Goal: Task Accomplishment & Management: Complete application form

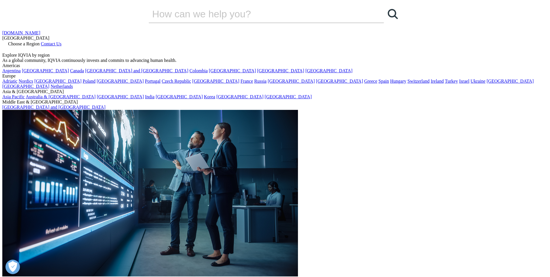
click at [305, 73] on link "[GEOGRAPHIC_DATA]" at bounding box center [328, 70] width 47 height 5
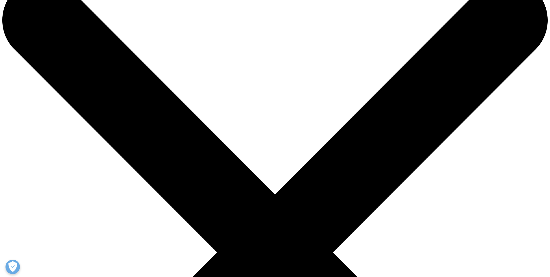
scroll to position [46, 0]
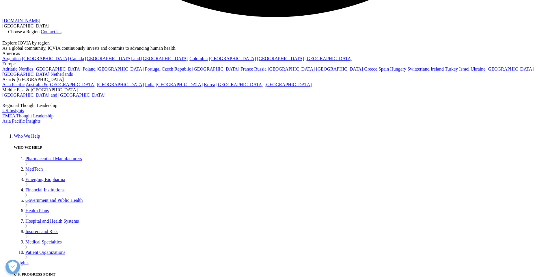
scroll to position [1633, 0]
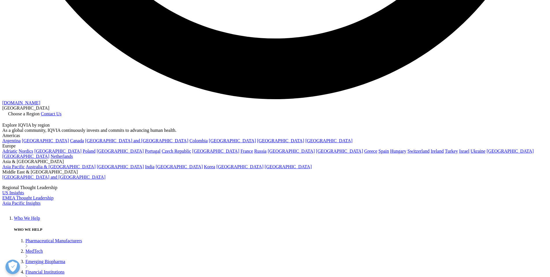
scroll to position [1570, 0]
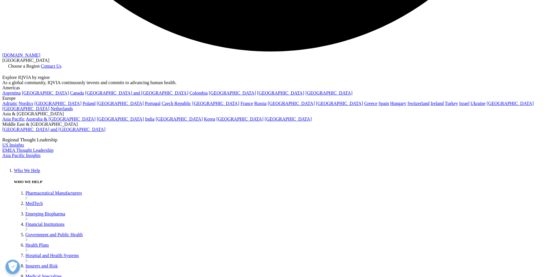
type input "[PERSON_NAME]"
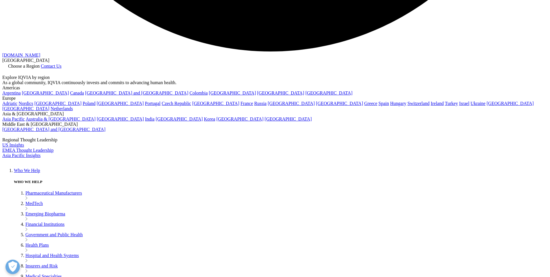
type input "A"
type input "Cruvelier"
type input "C"
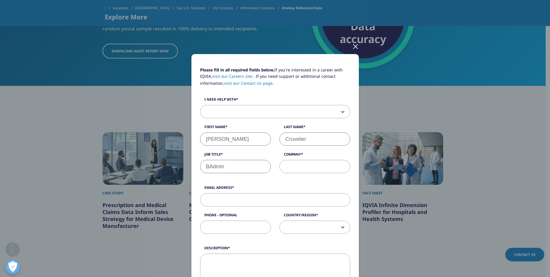
drag, startPoint x: 222, startPoint y: 165, endPoint x: 171, endPoint y: 163, distance: 51.4
click at [171, 163] on div "Please fill in all required fields below. If you're interested in a career with…" at bounding box center [275, 240] width 341 height 480
type input "C"
type input "B"
drag, startPoint x: 223, startPoint y: 167, endPoint x: 200, endPoint y: 165, distance: 22.9
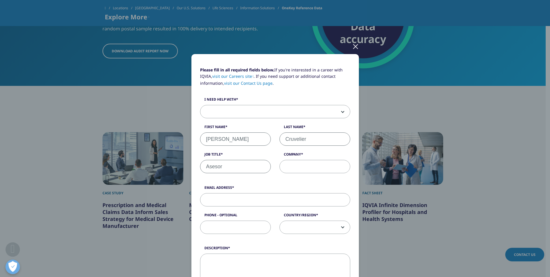
click at [200, 165] on input "Asesor" at bounding box center [235, 166] width 71 height 13
type input "C"
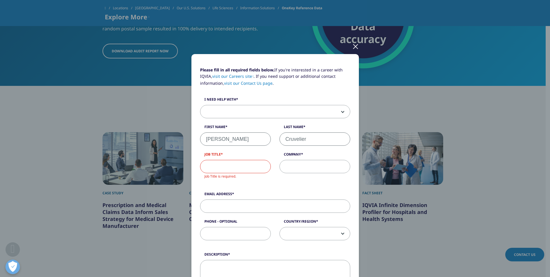
scroll to position [1562, 0]
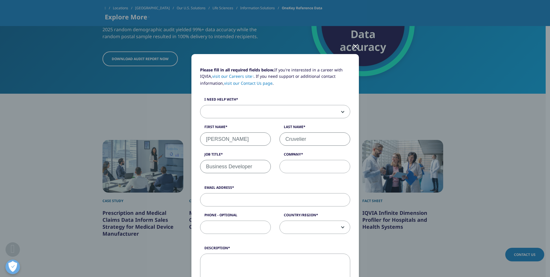
type input "Business Developer"
type input "CGC"
click at [234, 199] on input "Email Address" at bounding box center [275, 199] width 150 height 13
type input "[EMAIL_ADDRESS][DOMAIN_NAME]"
type input "[PHONE_NUMBER]"
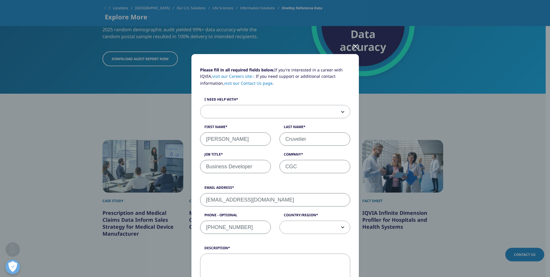
drag, startPoint x: 344, startPoint y: 222, endPoint x: 342, endPoint y: 226, distance: 4.3
click at [343, 223] on span at bounding box center [315, 227] width 70 height 13
select select "[GEOGRAPHIC_DATA]"
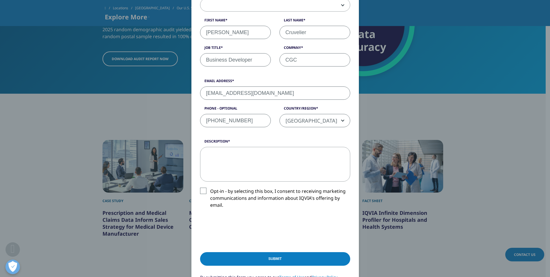
scroll to position [113, 0]
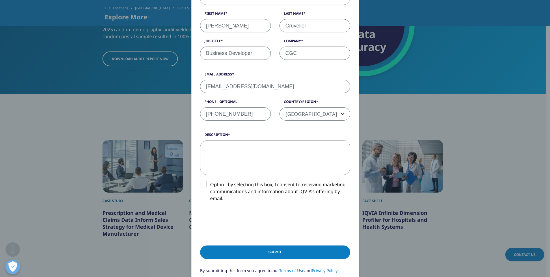
click at [245, 153] on textarea "Description" at bounding box center [275, 157] width 150 height 35
paste textarea "Hi IQVIA team — We’re a healthcare services firm focused on Encounter Data Subm…"
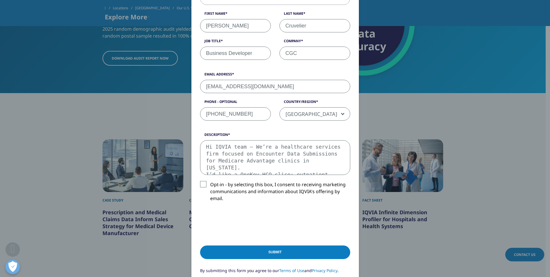
scroll to position [72, 0]
click at [286, 163] on textarea "Hi IQVIA team — We’re a healthcare services firm focused on Encounter Data Subm…" at bounding box center [275, 157] width 150 height 35
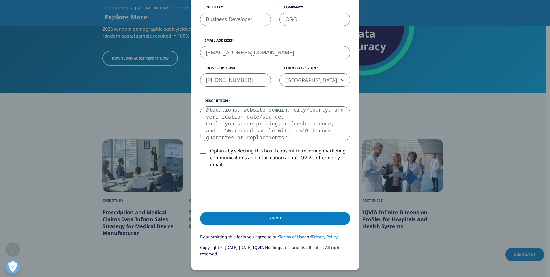
scroll to position [156, 0]
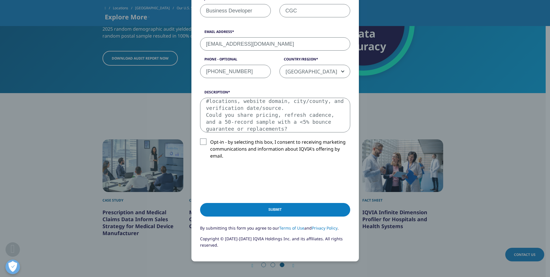
click at [306, 122] on textarea "Hi IQVIA team — We’re a healthcare services firm focused on Encounter Data Subm…" at bounding box center [275, 115] width 150 height 35
type textarea "Hi IQVIA team We’re a healthcare services firm focused on Encounter Data Submis…"
click at [200, 141] on label "Opt-in - by selecting this box, I consent to receiving marketing communications…" at bounding box center [275, 150] width 150 height 24
click at [210, 138] on input "Opt-in - by selecting this box, I consent to receiving marketing communications…" at bounding box center [210, 138] width 0 height 0
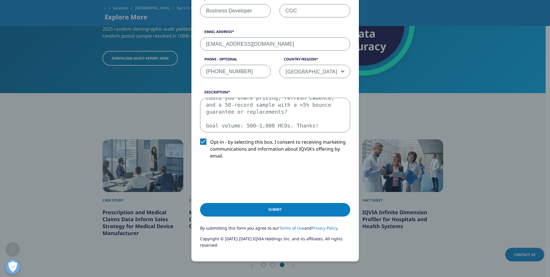
click at [292, 206] on input "Submit" at bounding box center [275, 210] width 150 height 14
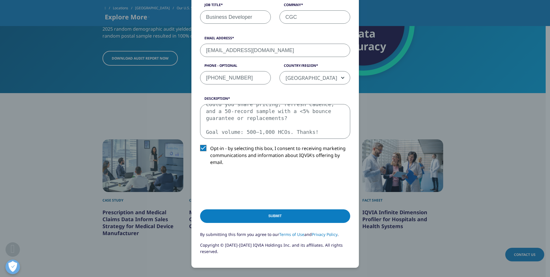
scroll to position [0, 0]
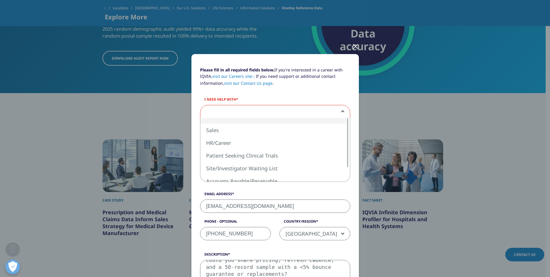
click at [250, 111] on span at bounding box center [275, 111] width 150 height 13
select select "Sales"
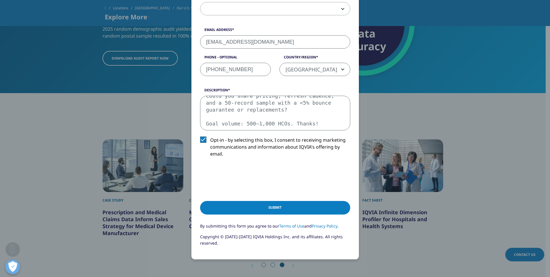
scroll to position [237, 0]
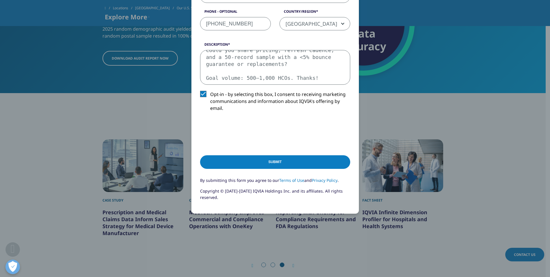
click at [287, 158] on input "Submit" at bounding box center [275, 162] width 150 height 14
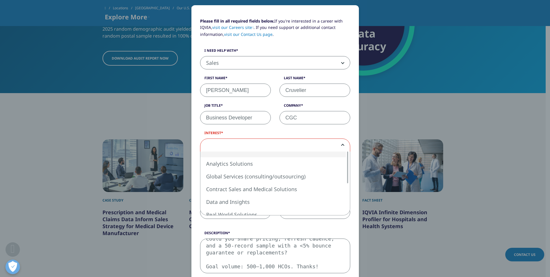
click at [340, 142] on span at bounding box center [275, 145] width 150 height 13
select select "Data and Insights"
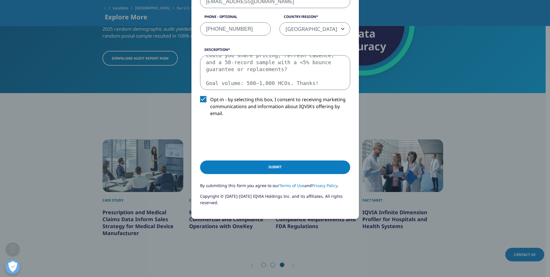
scroll to position [237, 0]
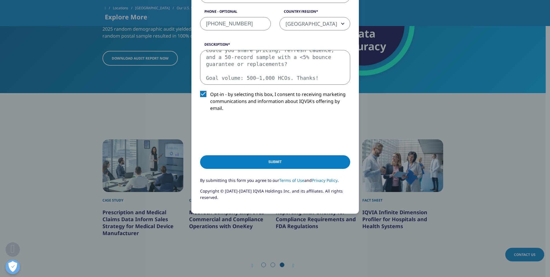
click at [277, 158] on input "Submit" at bounding box center [275, 162] width 150 height 14
